Goal: Navigation & Orientation: Find specific page/section

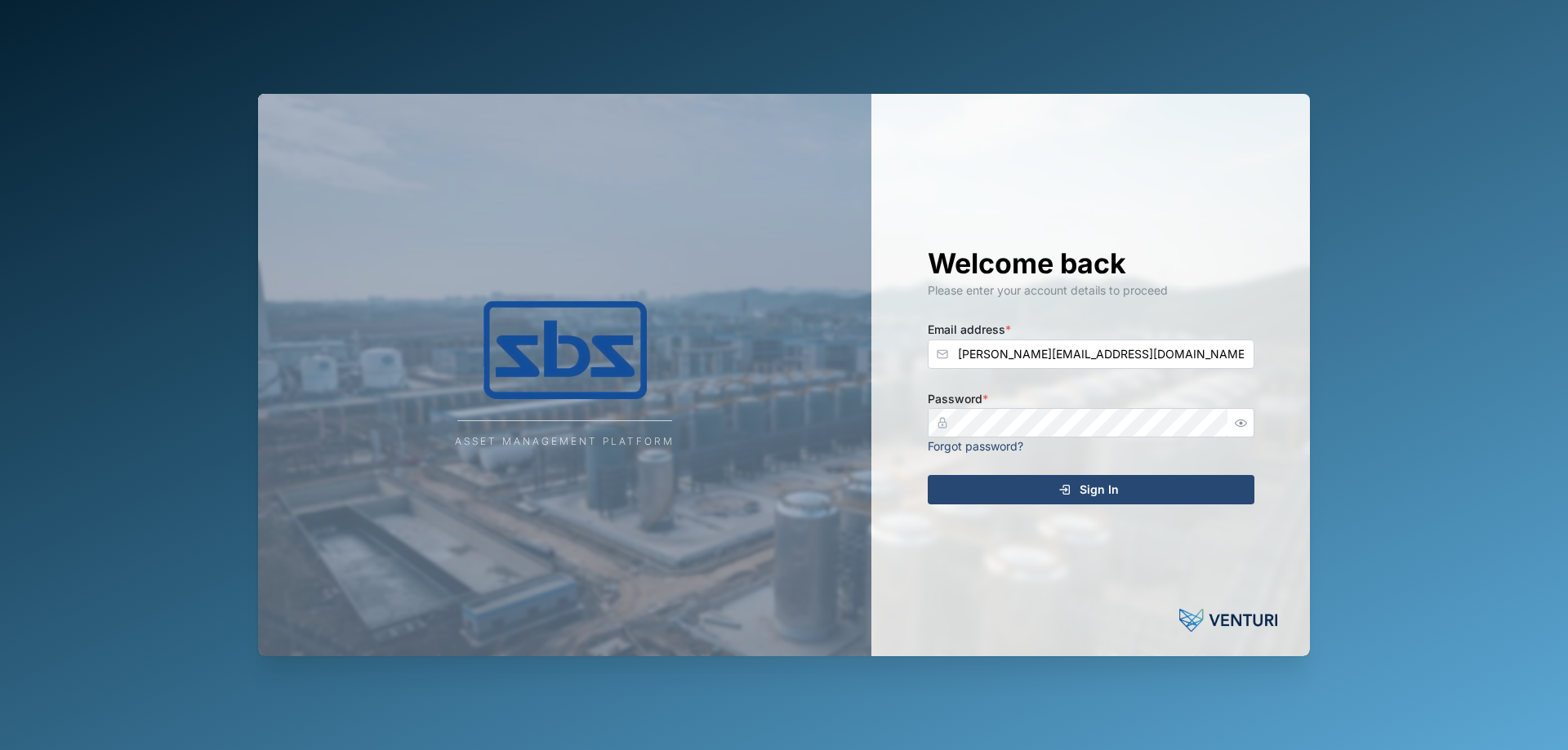
click at [1088, 494] on span "Sign In" at bounding box center [1099, 489] width 39 height 28
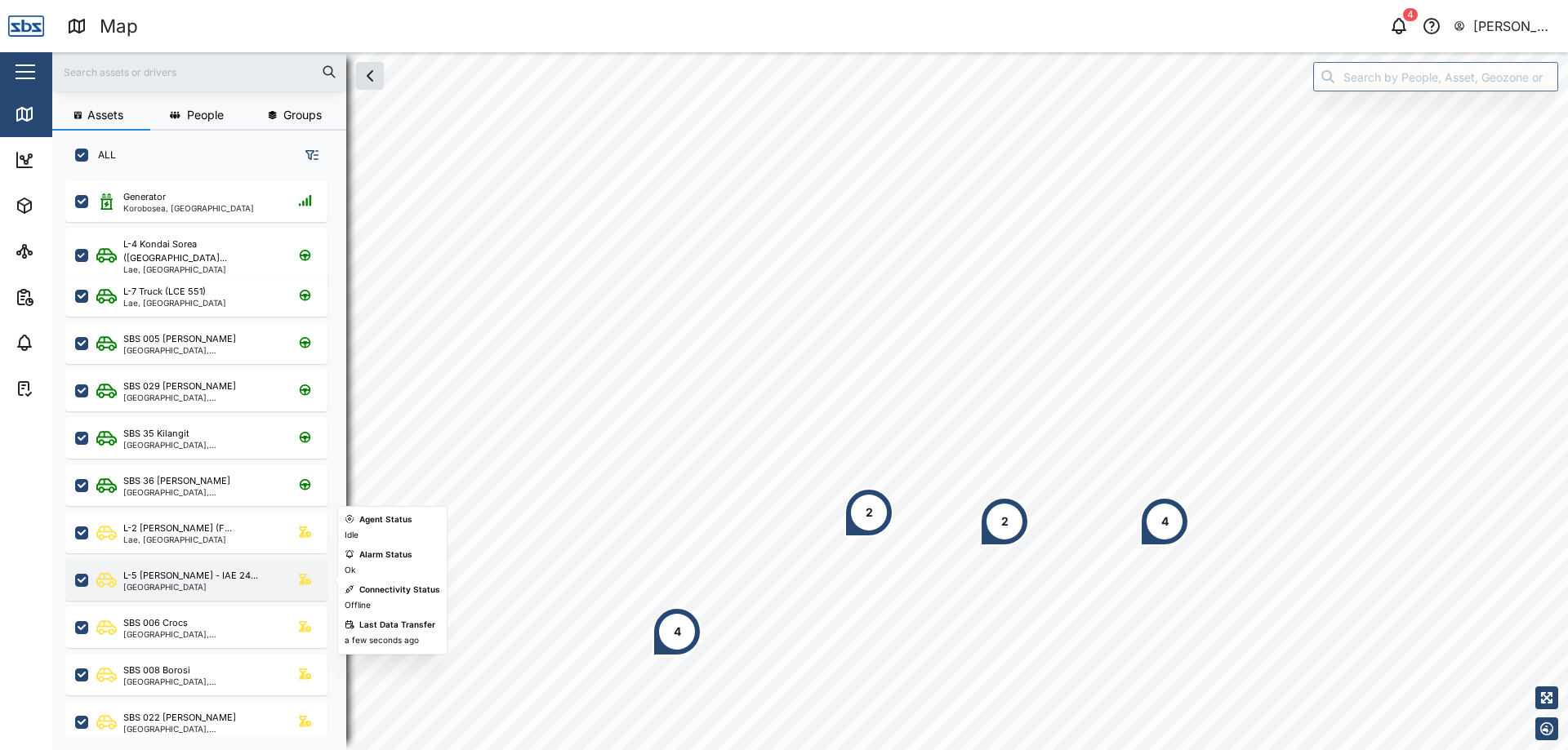
click at [211, 595] on div "L-5 [PERSON_NAME] - IAE 24... [GEOGRAPHIC_DATA]" at bounding box center [196, 580] width 262 height 42
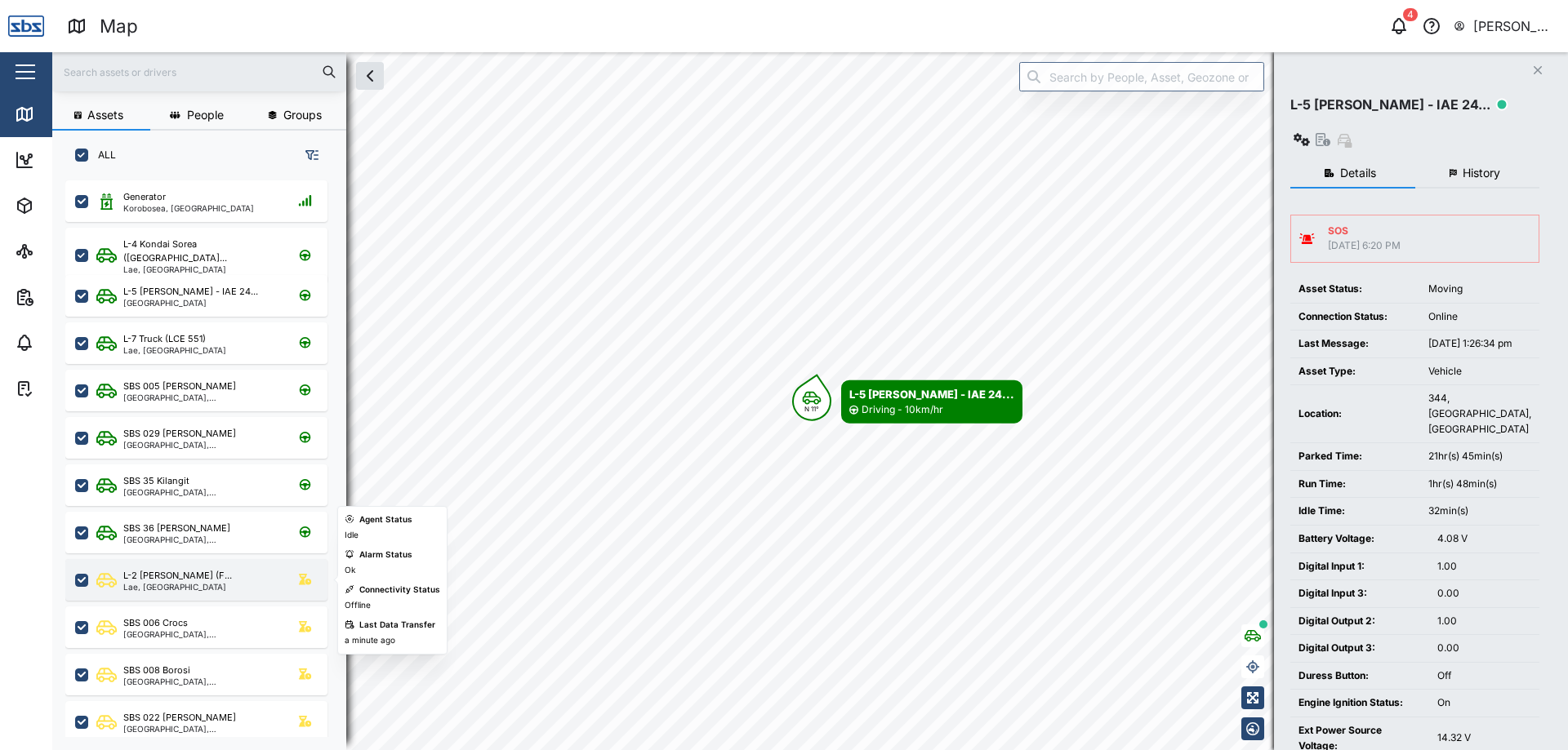
click at [217, 588] on div "Lae, [GEOGRAPHIC_DATA]" at bounding box center [178, 587] width 108 height 8
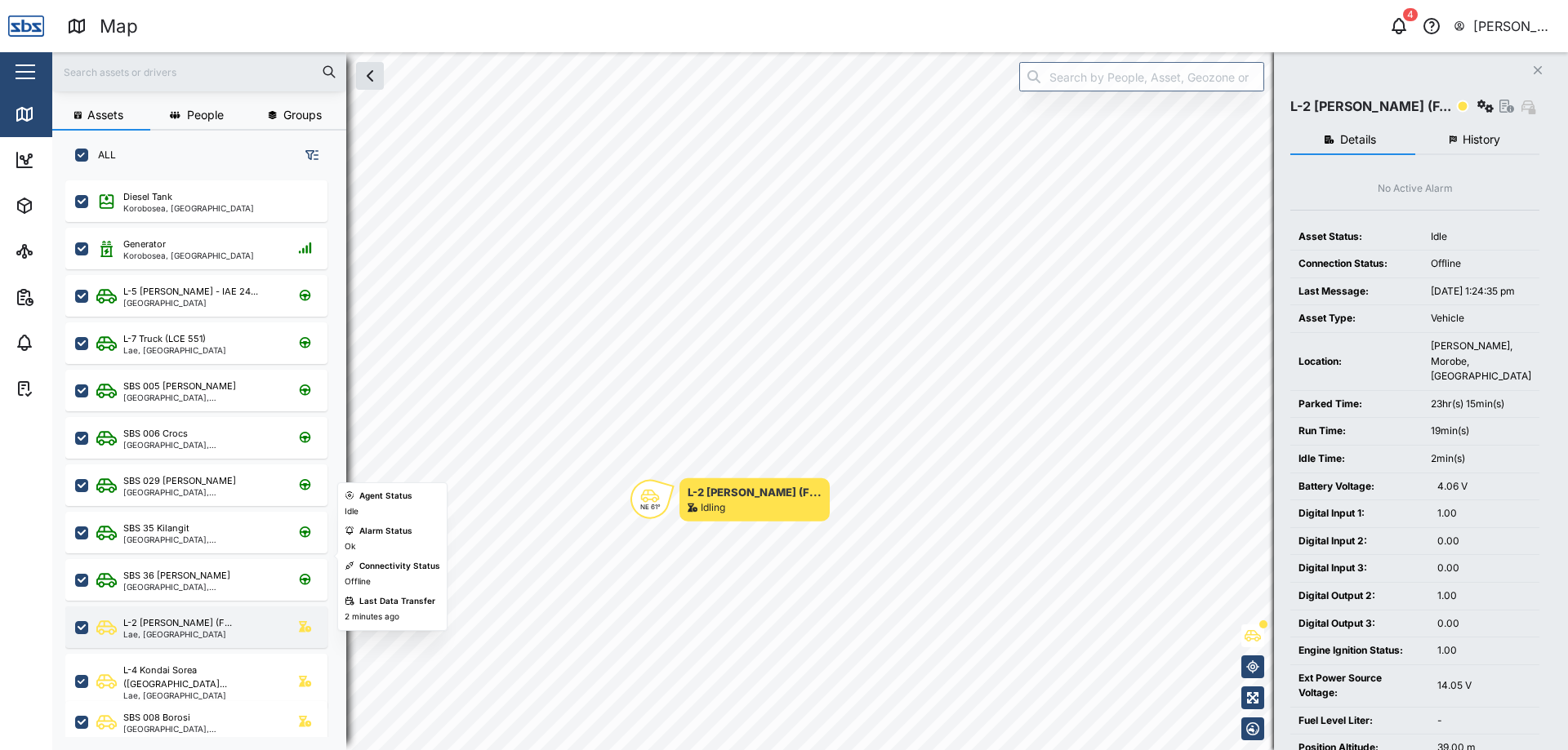
scroll to position [162, 0]
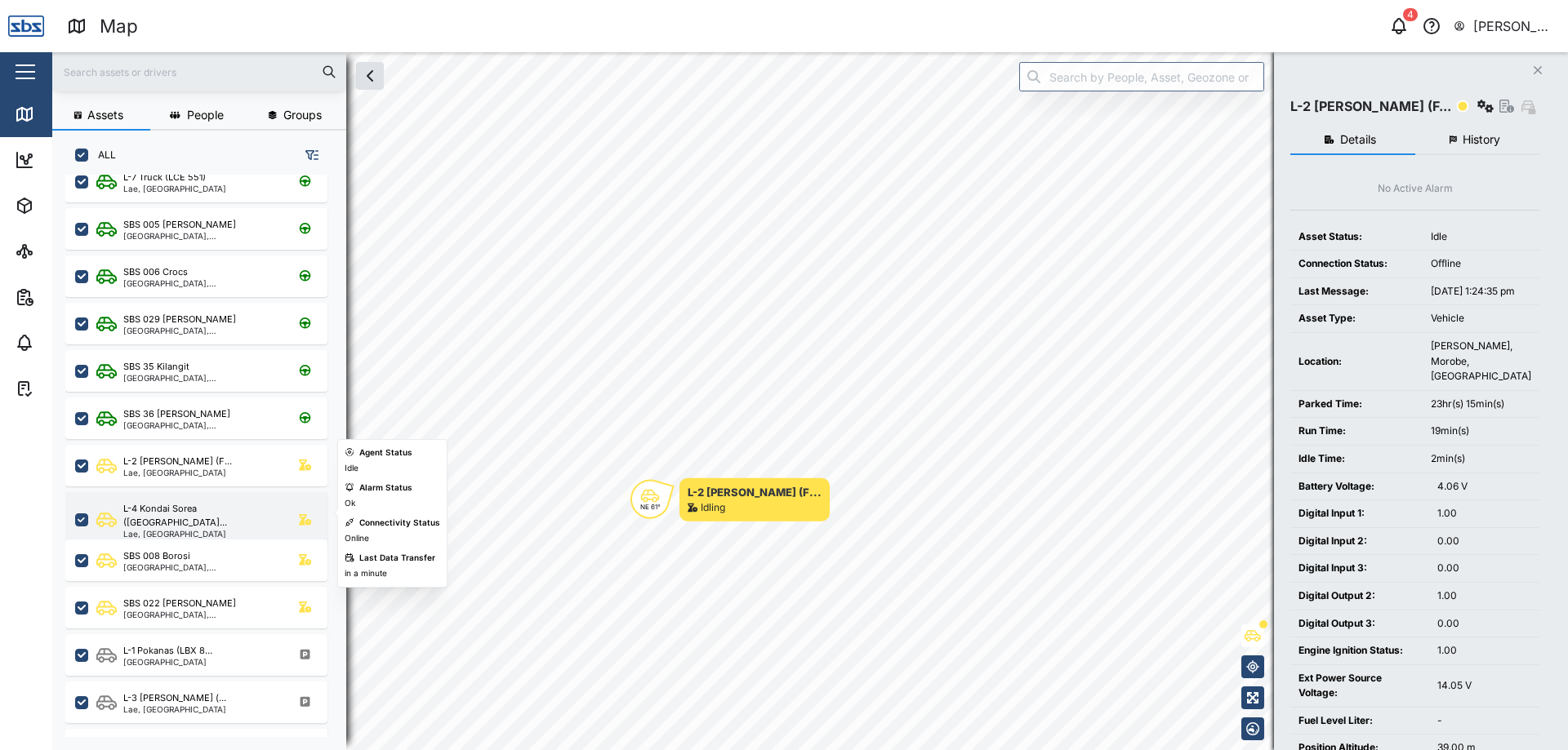
click at [192, 530] on div "Lae, [GEOGRAPHIC_DATA]" at bounding box center [201, 533] width 156 height 8
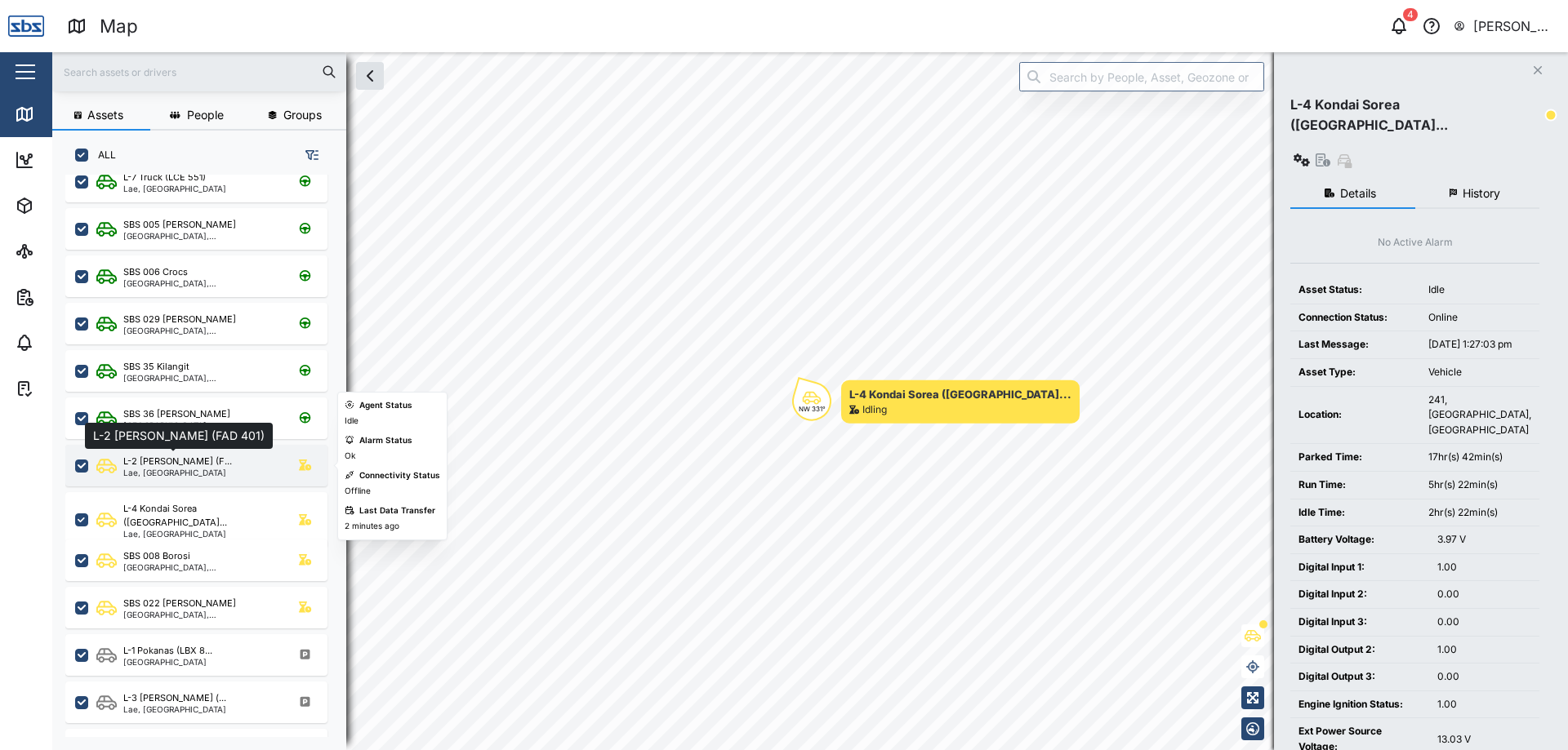
click at [198, 466] on div "L-2 [PERSON_NAME] (F..." at bounding box center [178, 461] width 108 height 14
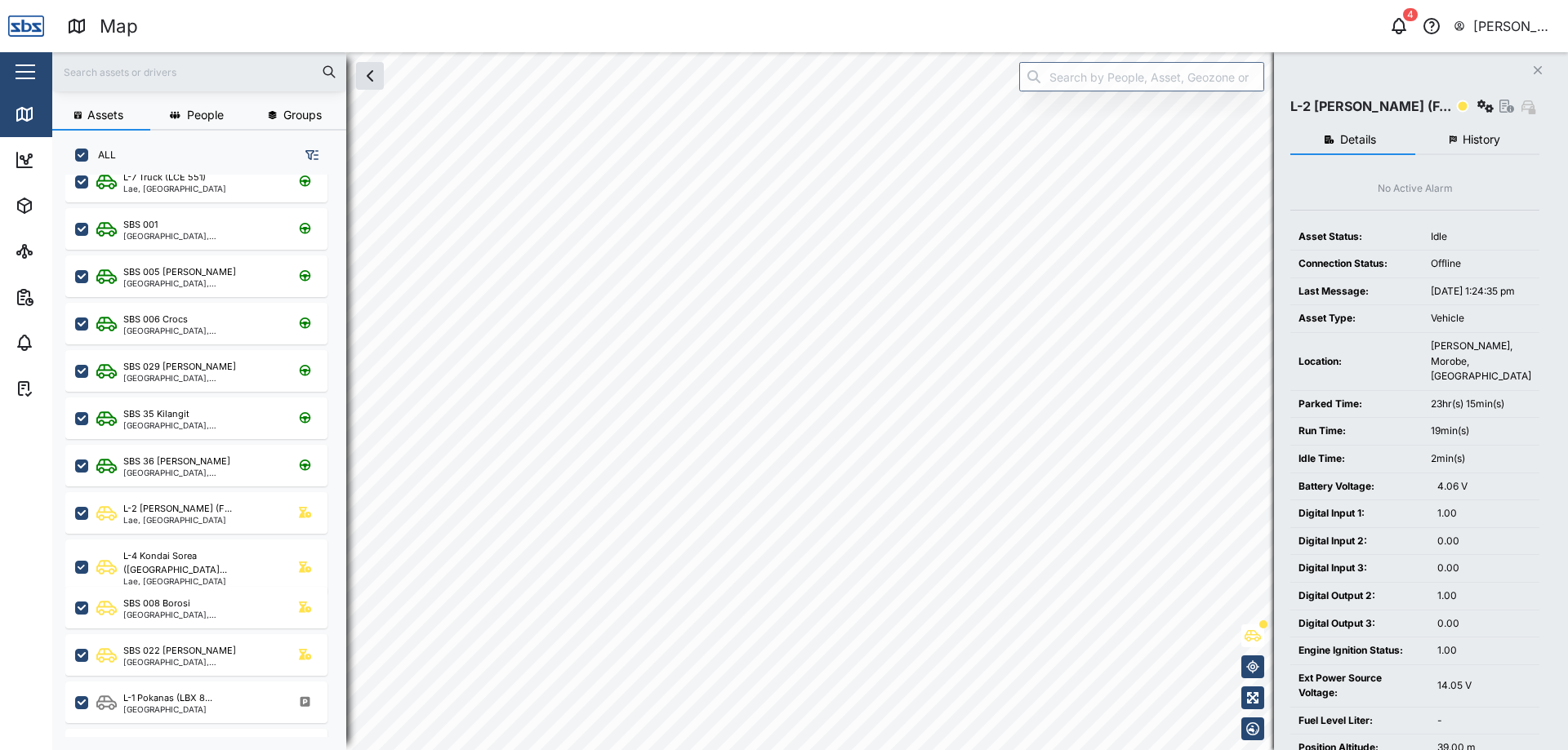
click at [784, 0] on html "Map 4 [PERSON_NAME] SBS Close Map Dashboard Assets ATS Camera Generator Tanks U…" at bounding box center [784, 375] width 1568 height 750
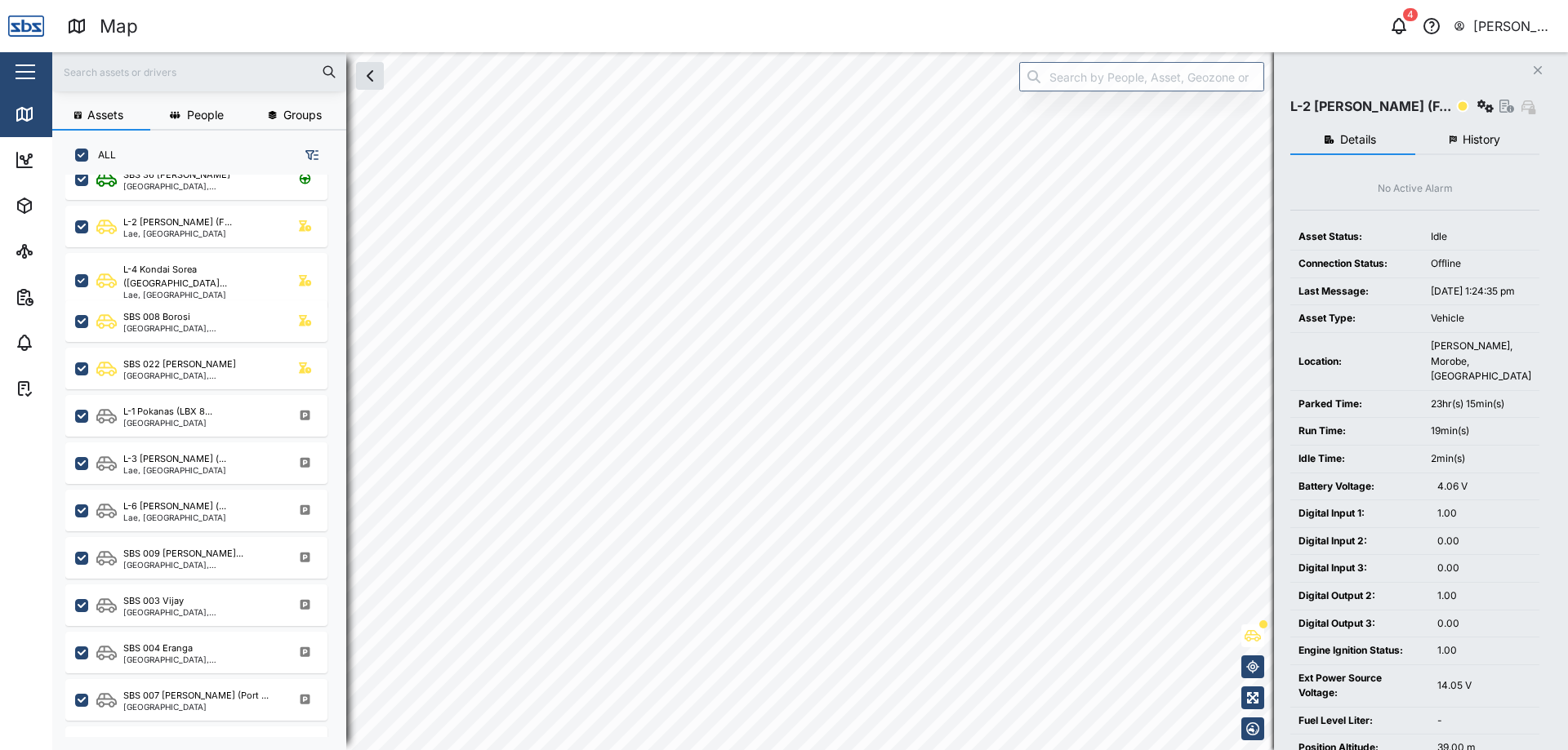
scroll to position [449, 0]
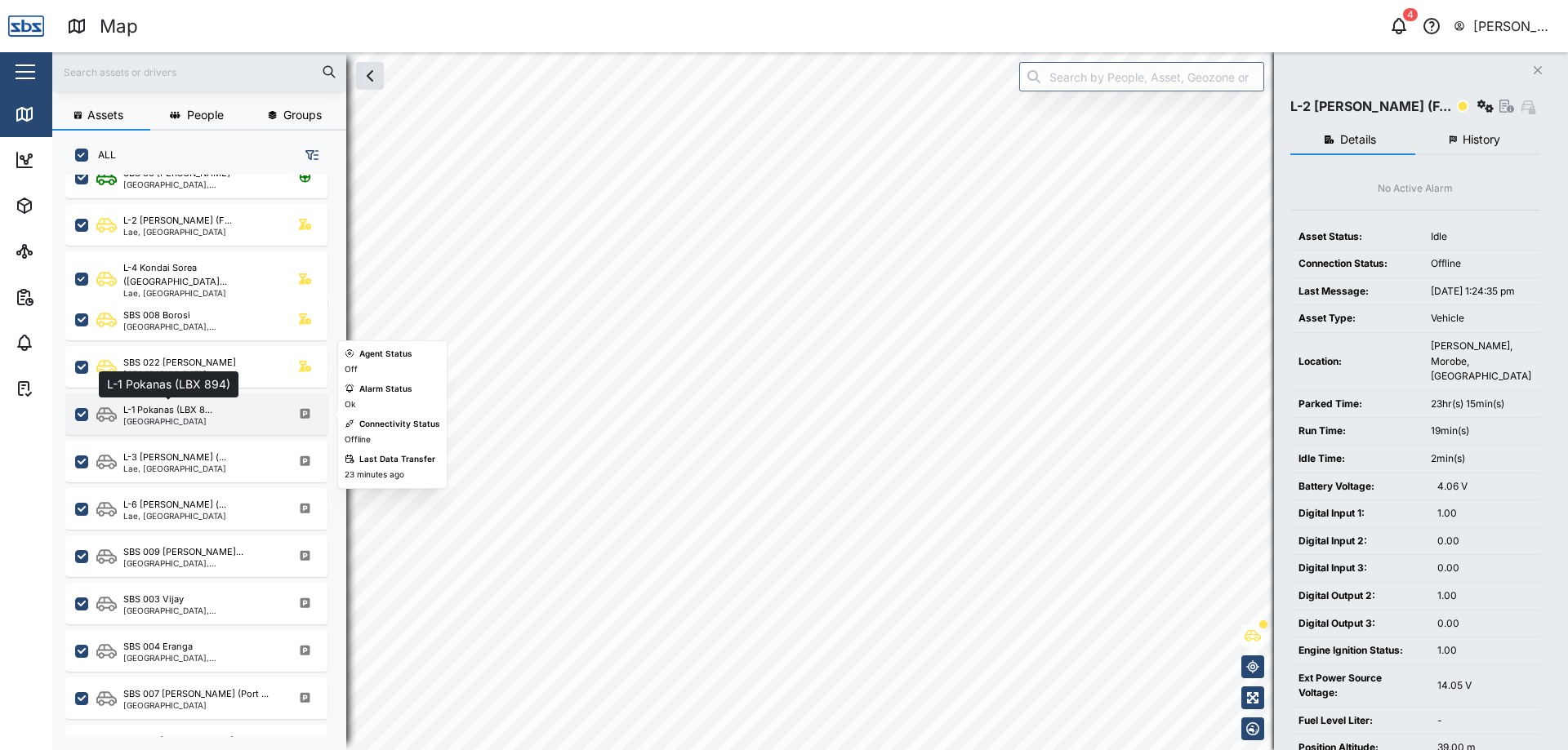
click at [154, 404] on div "L-1 Pokanas (LBX 8..." at bounding box center [167, 410] width 89 height 14
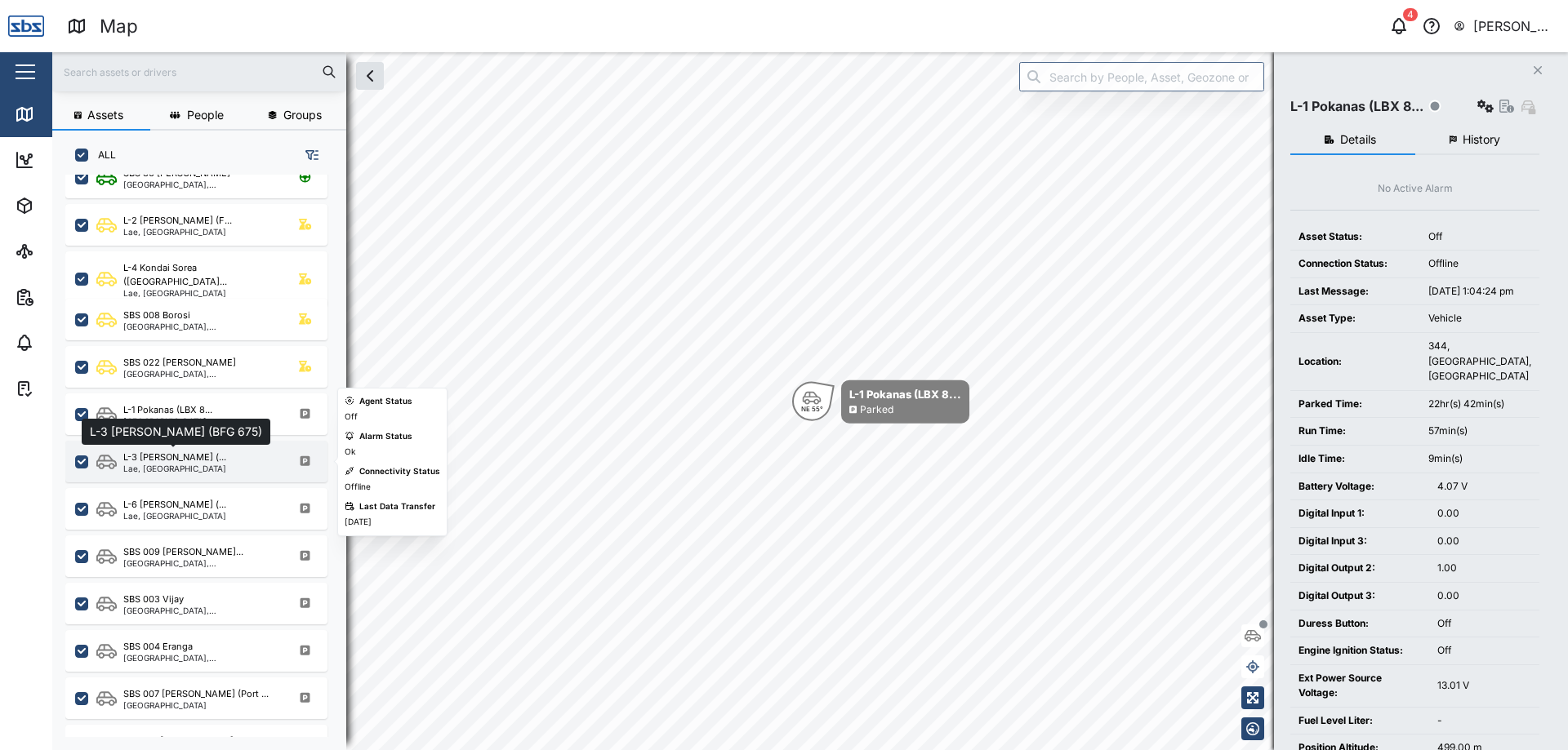
click at [186, 462] on div "L-3 [PERSON_NAME] (..." at bounding box center [175, 457] width 103 height 14
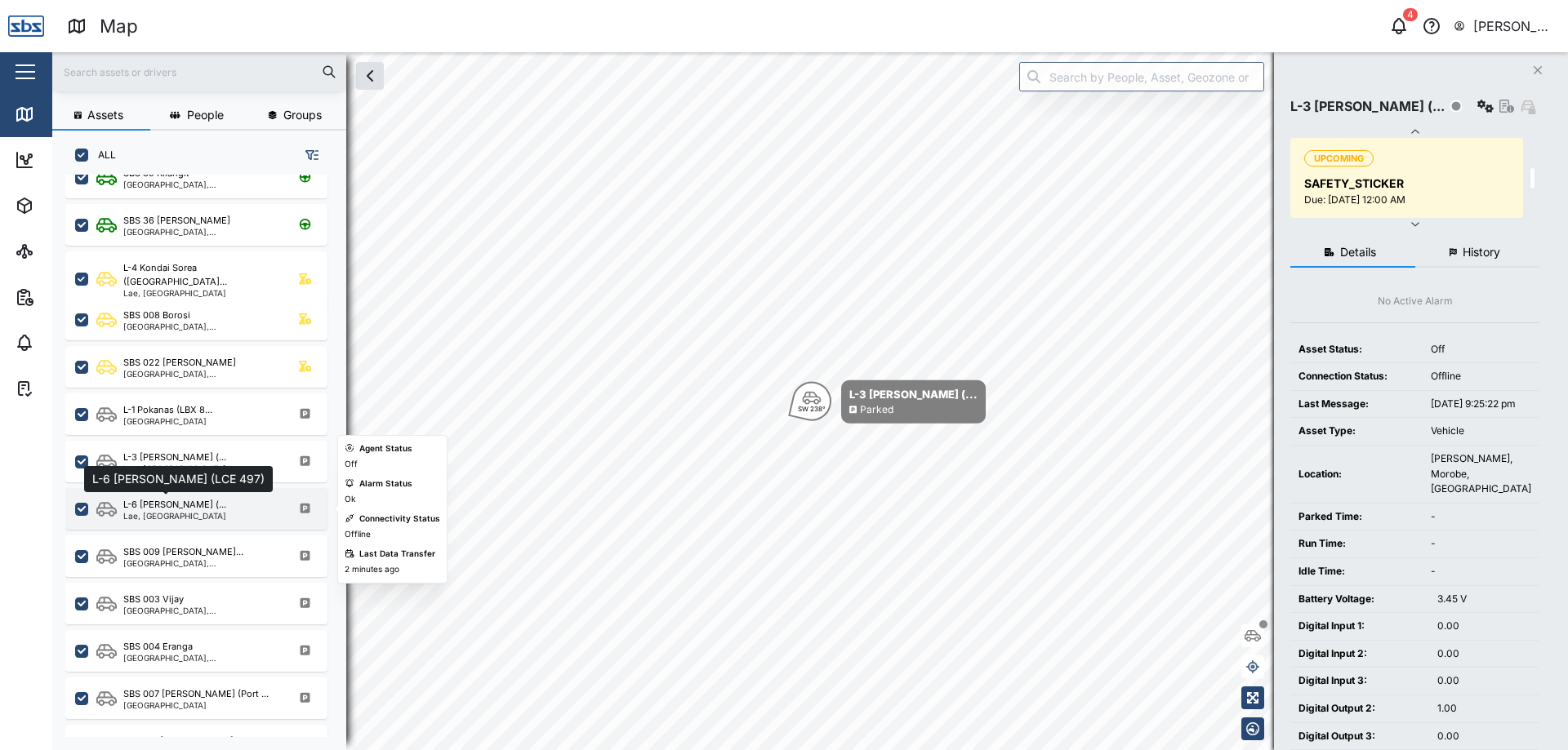
click at [177, 507] on div "L-6 [PERSON_NAME] (..." at bounding box center [175, 504] width 103 height 14
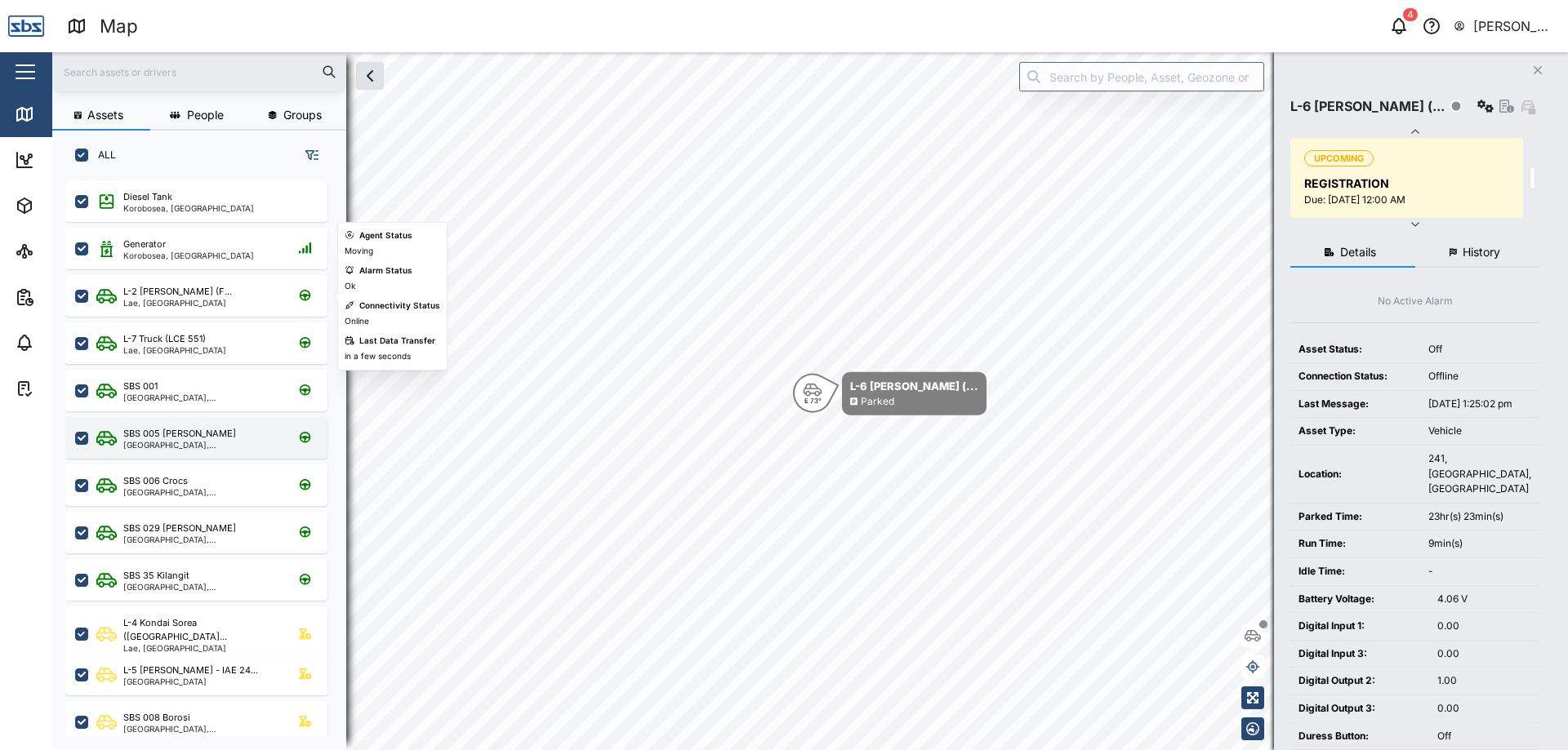
click at [229, 297] on div "L-2 [PERSON_NAME] (F... [GEOGRAPHIC_DATA], [GEOGRAPHIC_DATA]" at bounding box center [207, 296] width 221 height 22
